Goal: Information Seeking & Learning: Learn about a topic

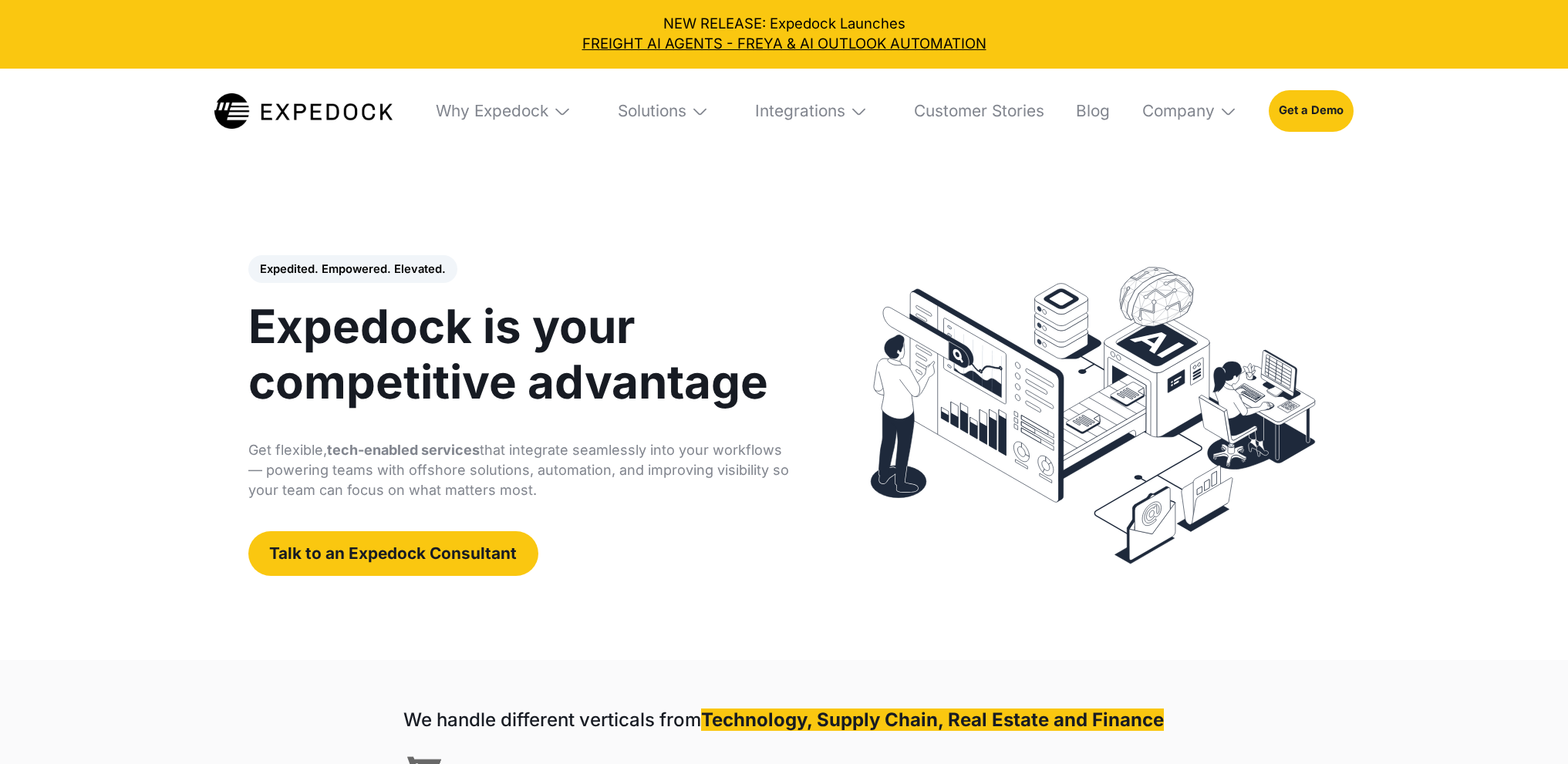
select select
click at [682, 110] on div "Solutions" at bounding box center [652, 111] width 68 height 20
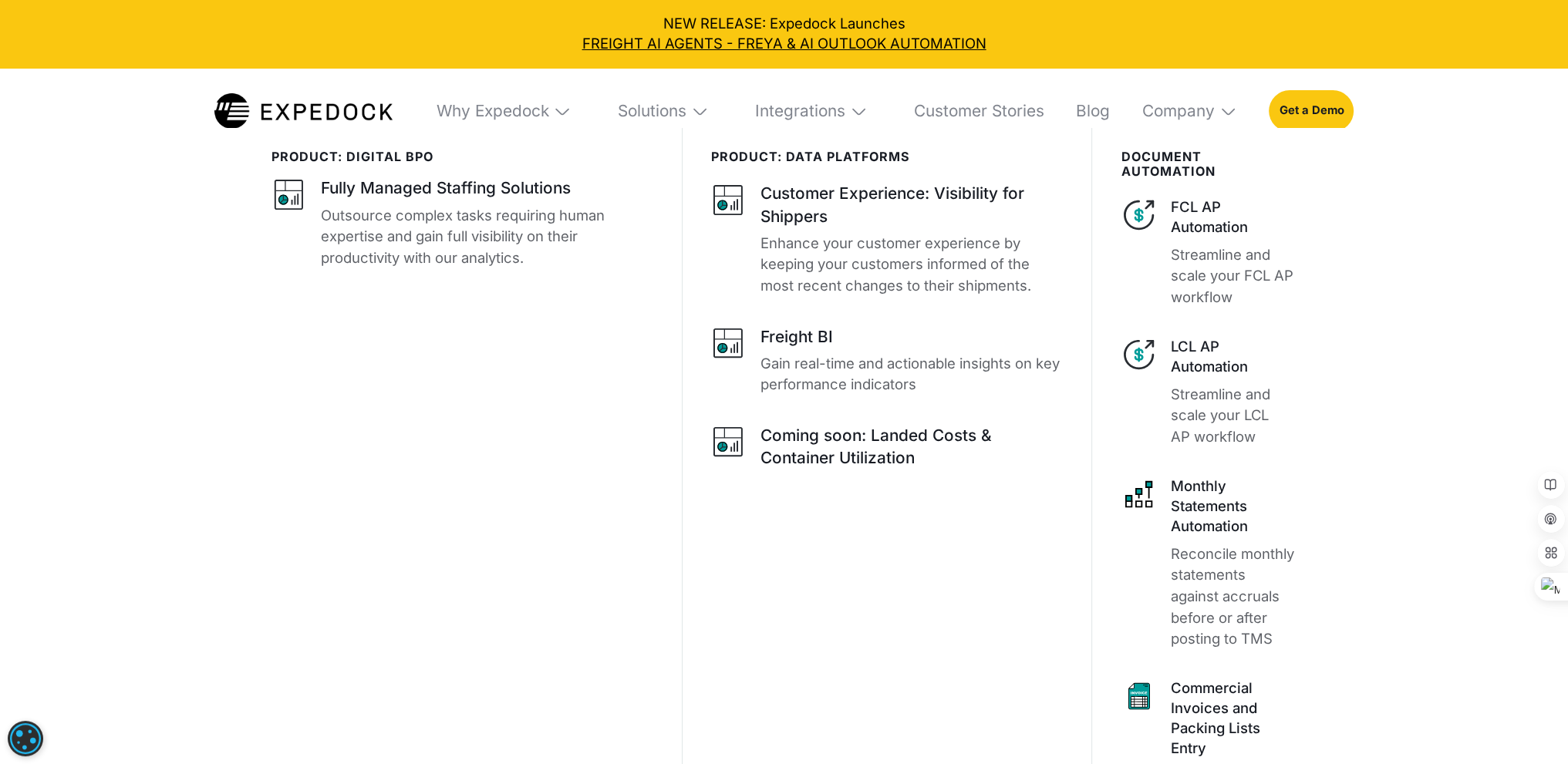
click at [1409, 497] on div "product: digital bpo Fully Managed Staffing Solutions Outsource complex tasks r…" at bounding box center [784, 548] width 1568 height 839
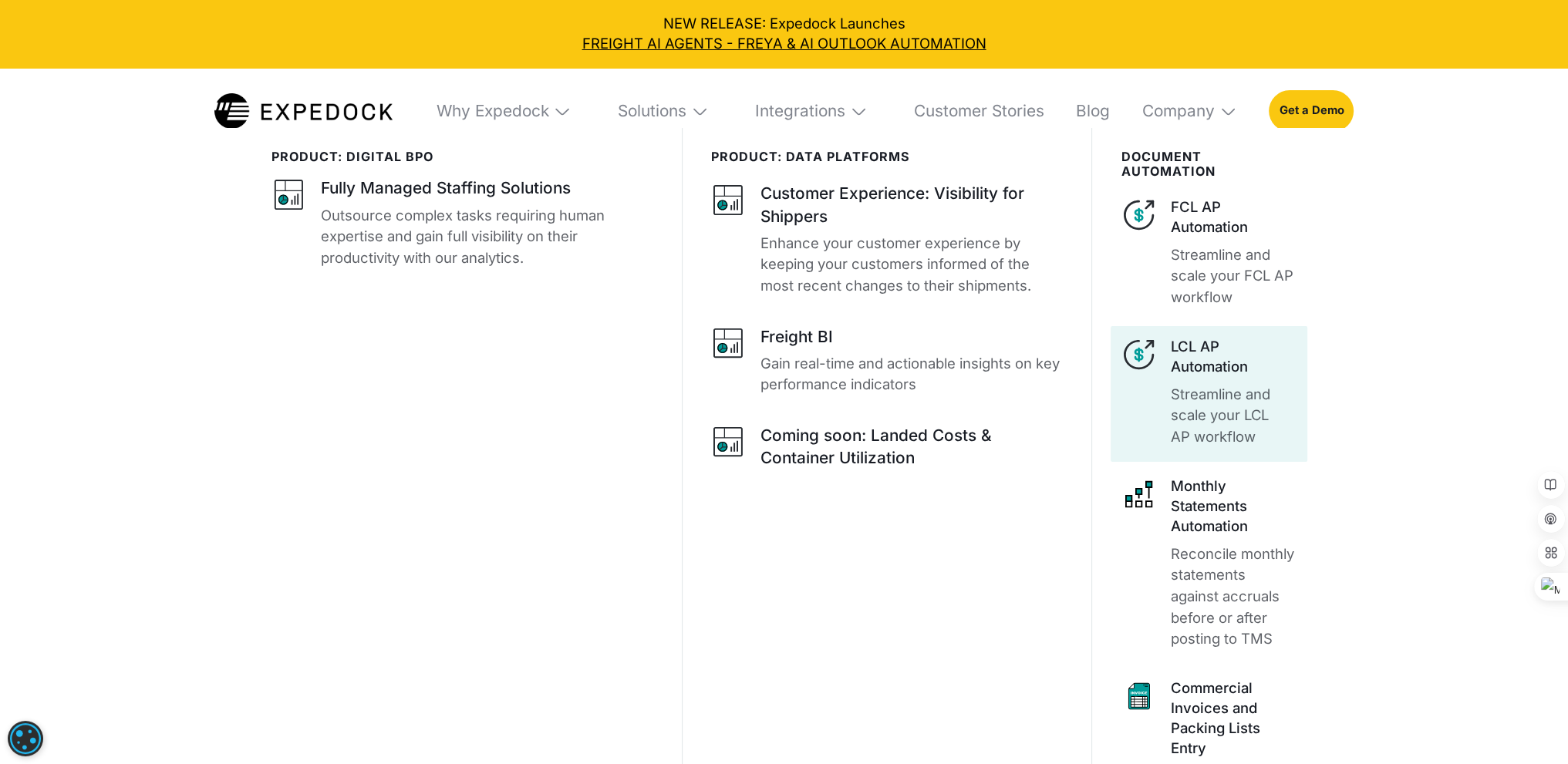
scroll to position [925, 0]
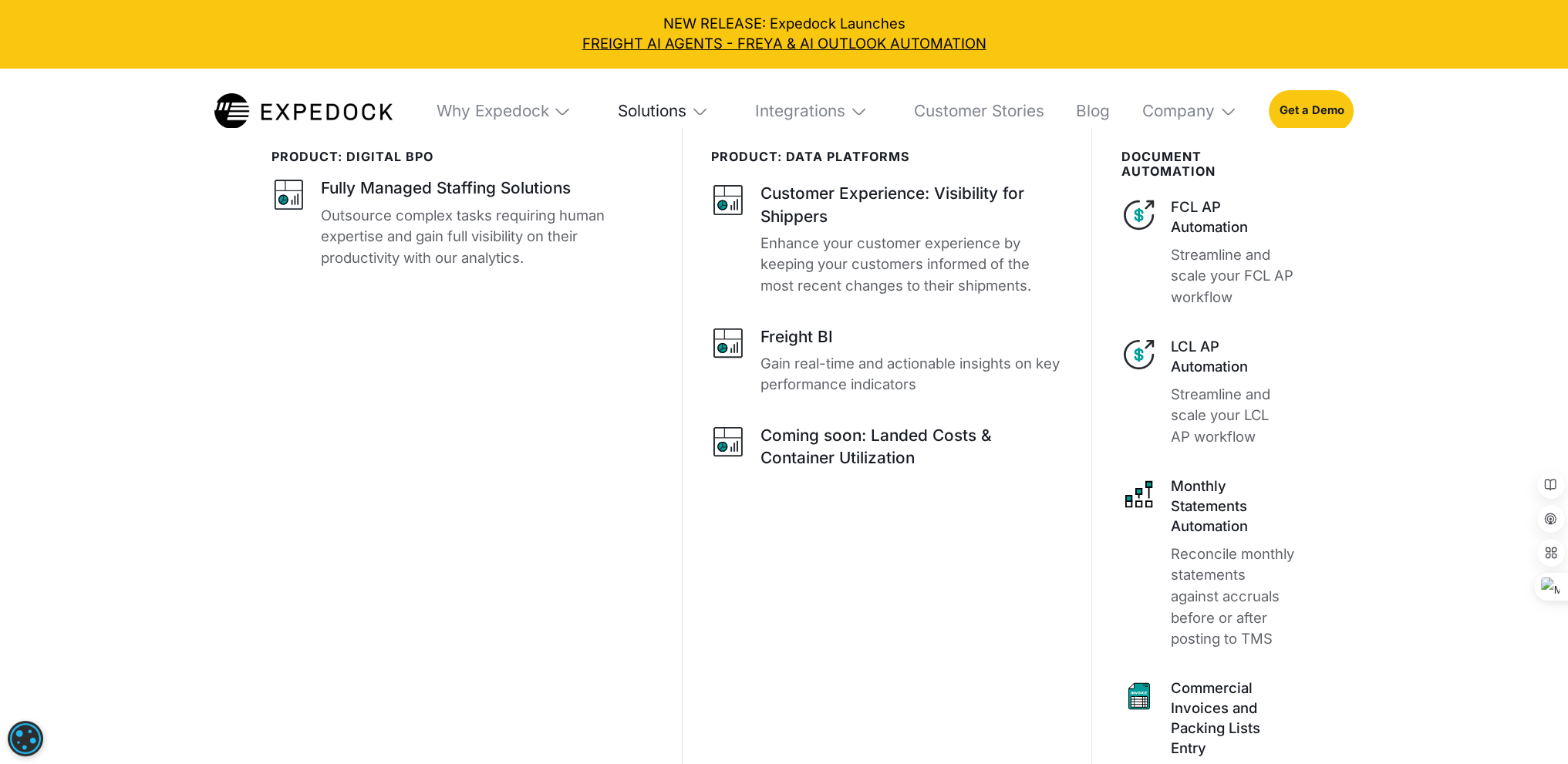
click at [654, 110] on div "Solutions" at bounding box center [652, 111] width 68 height 20
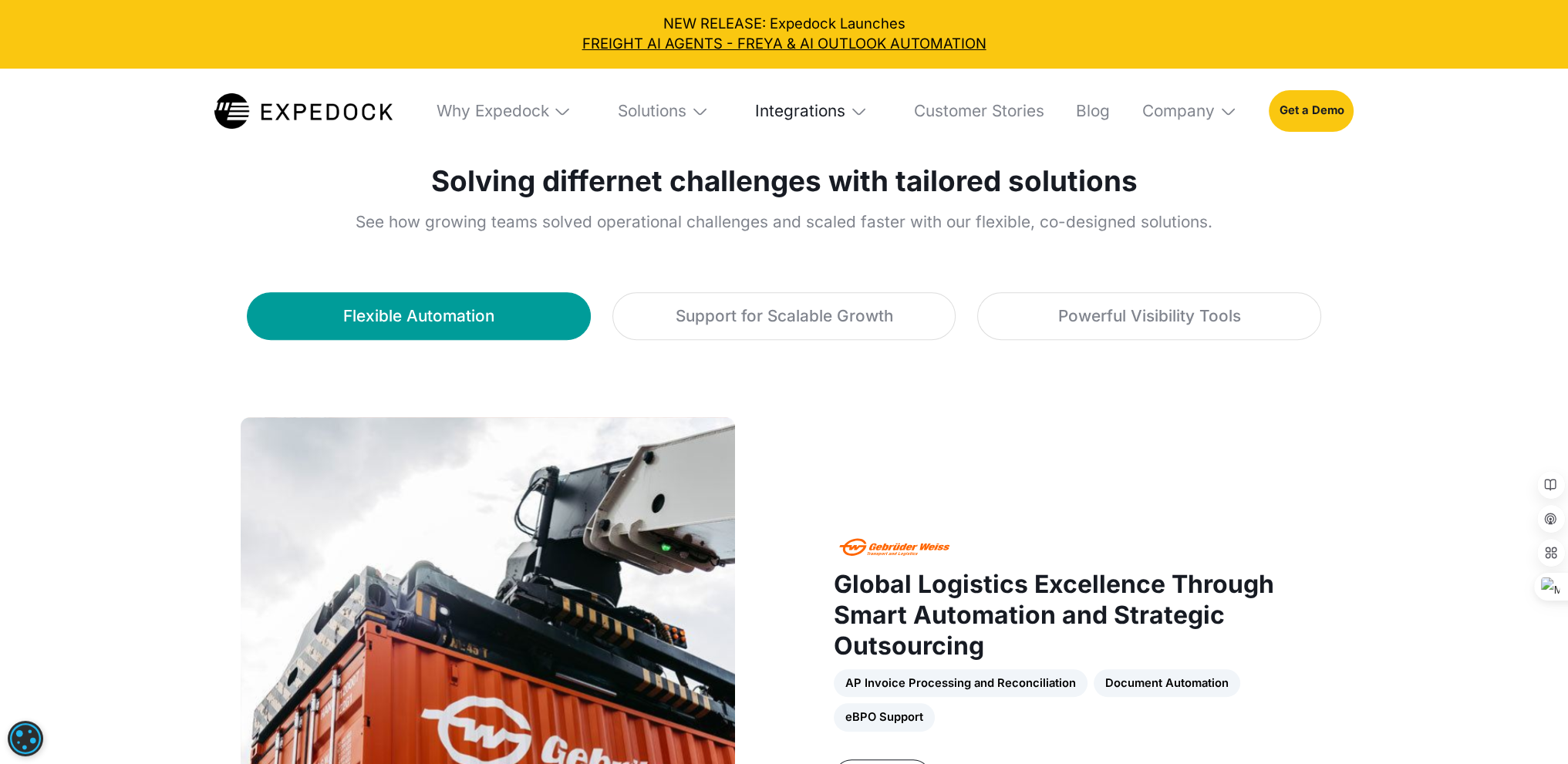
click at [804, 119] on div "Integrations" at bounding box center [799, 111] width 90 height 20
click at [831, 227] on link "Cargowise" at bounding box center [808, 226] width 145 height 48
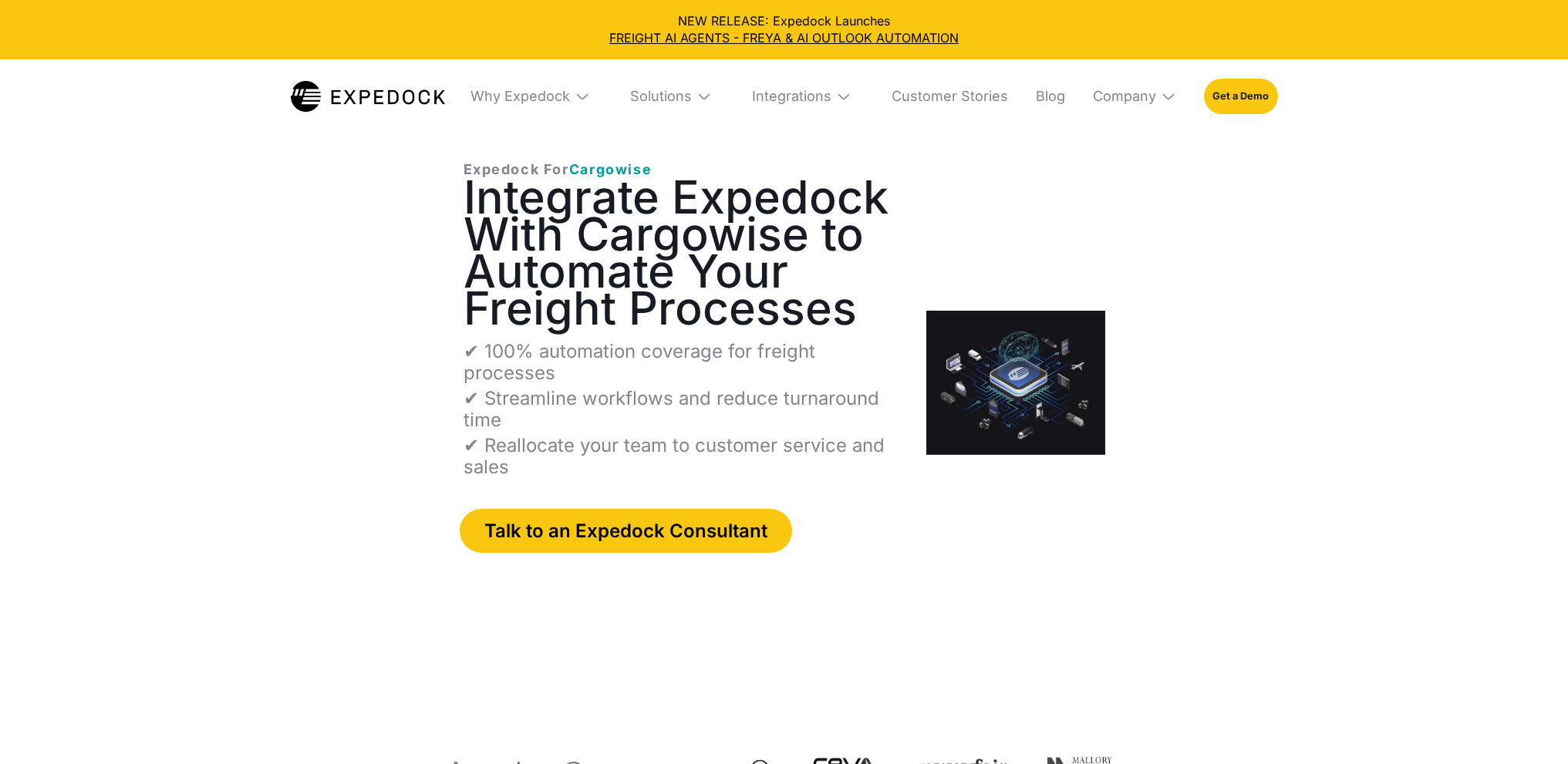
select select
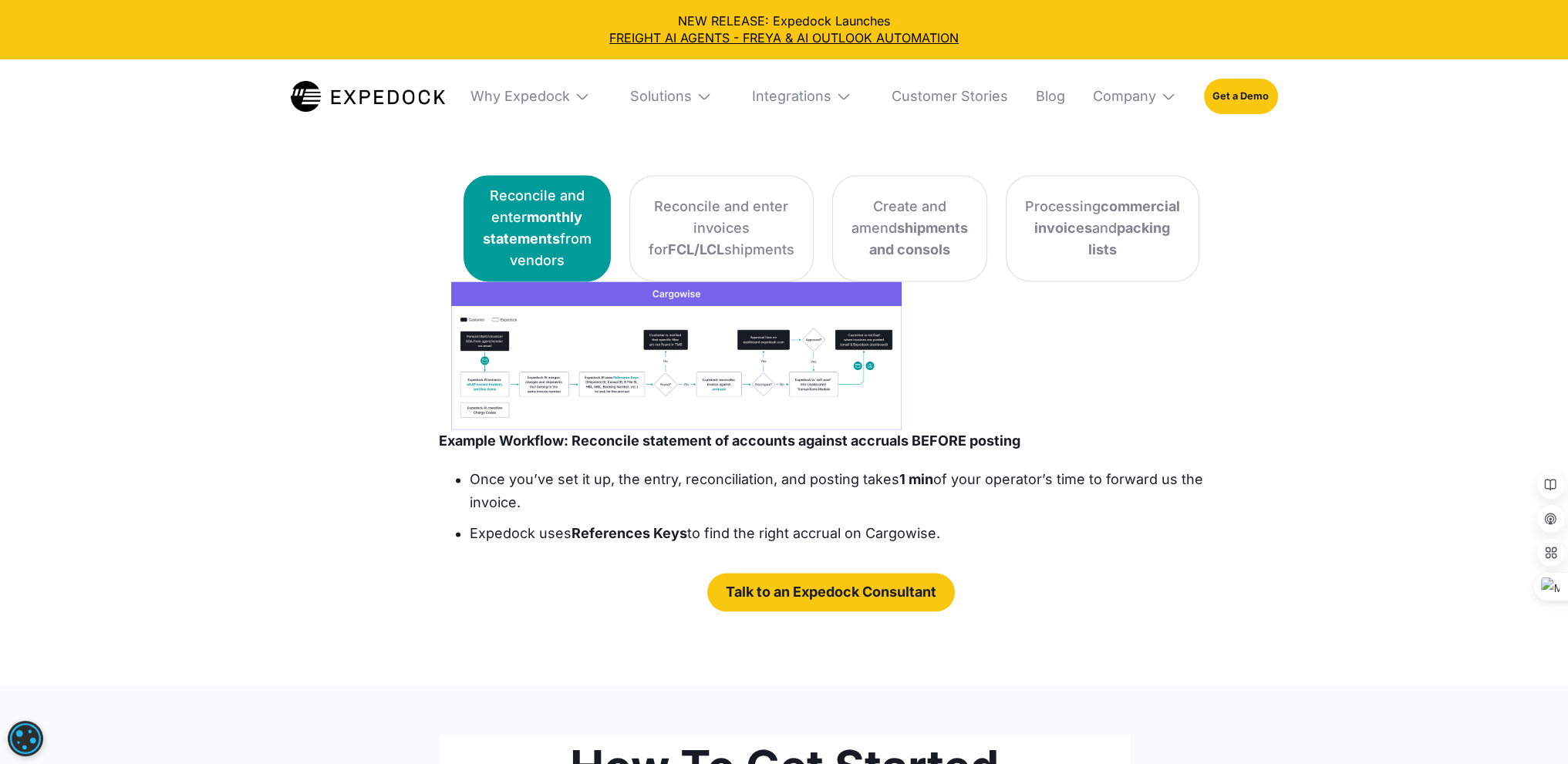
scroll to position [3160, 0]
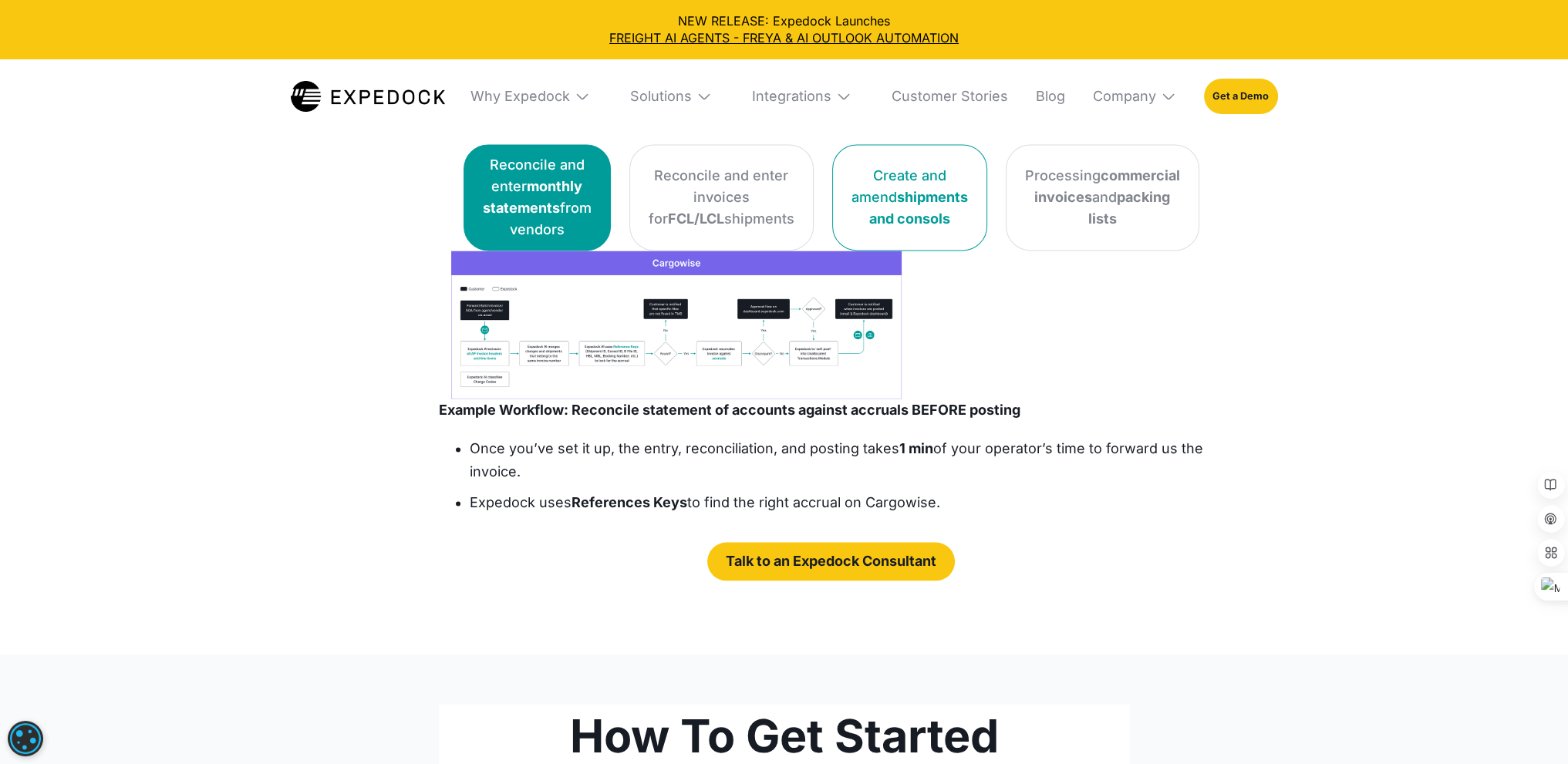
click at [899, 229] on div "Create and amend shipments and consols" at bounding box center [909, 196] width 116 height 65
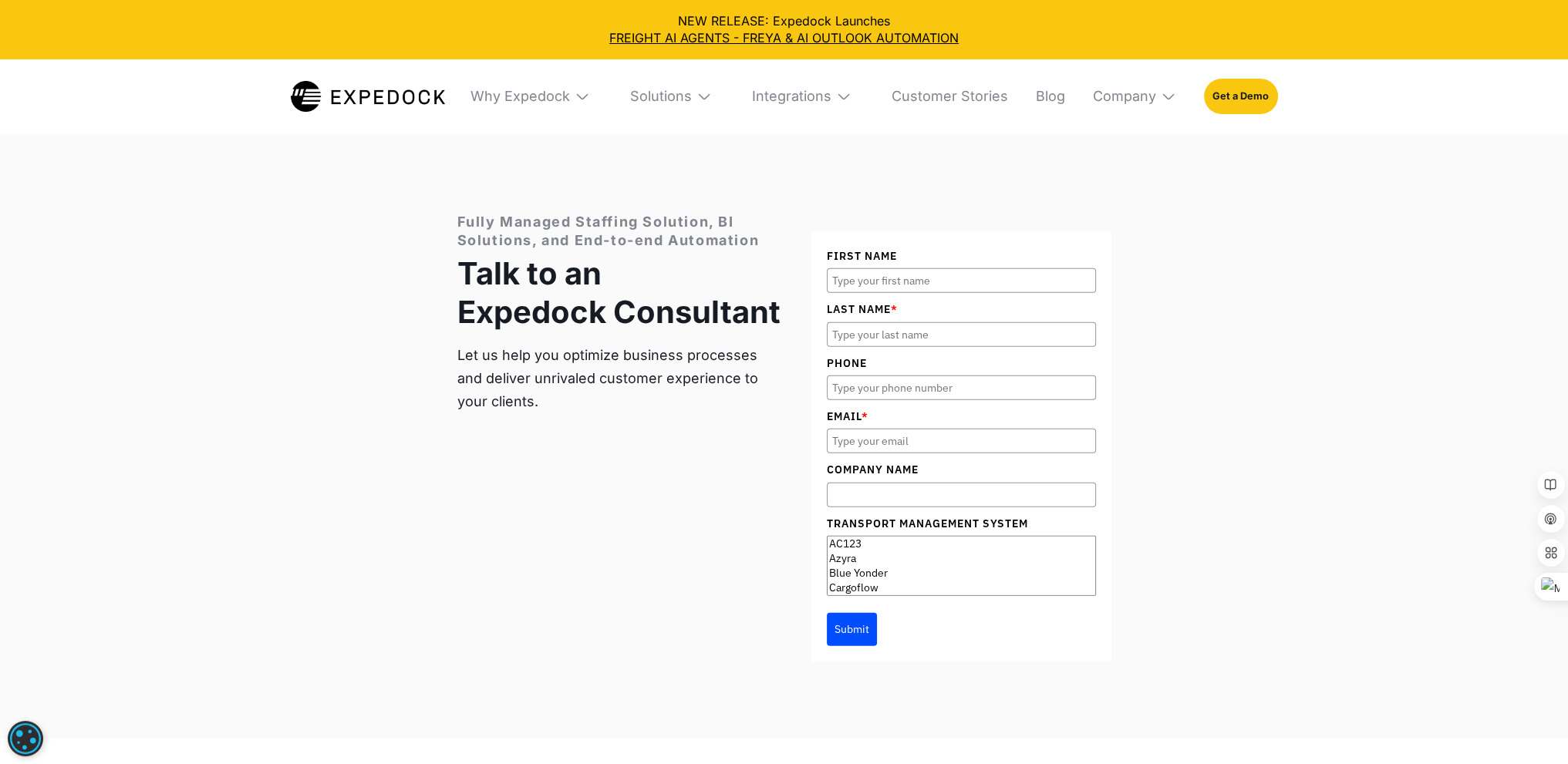
scroll to position [5856, 0]
